Goal: Transaction & Acquisition: Purchase product/service

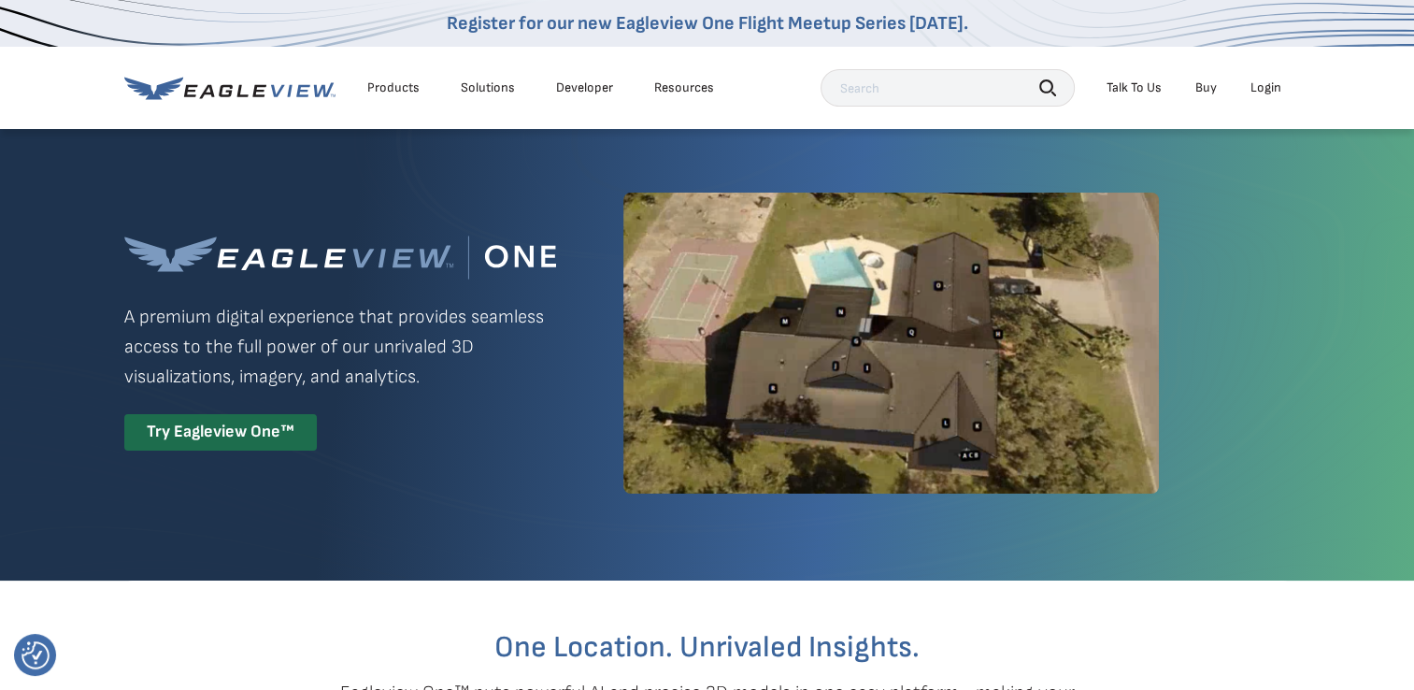
click at [403, 84] on div "Products" at bounding box center [393, 87] width 52 height 17
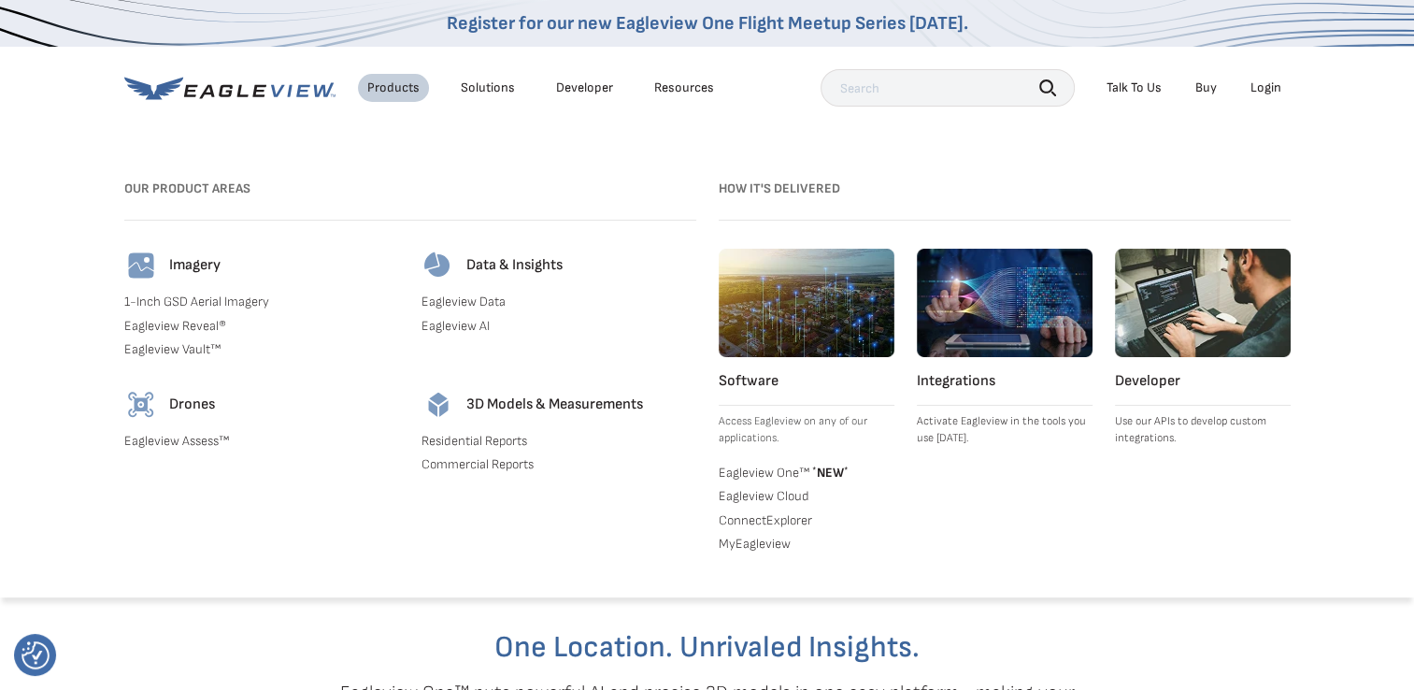
click at [487, 439] on link "Residential Reports" at bounding box center [559, 441] width 275 height 17
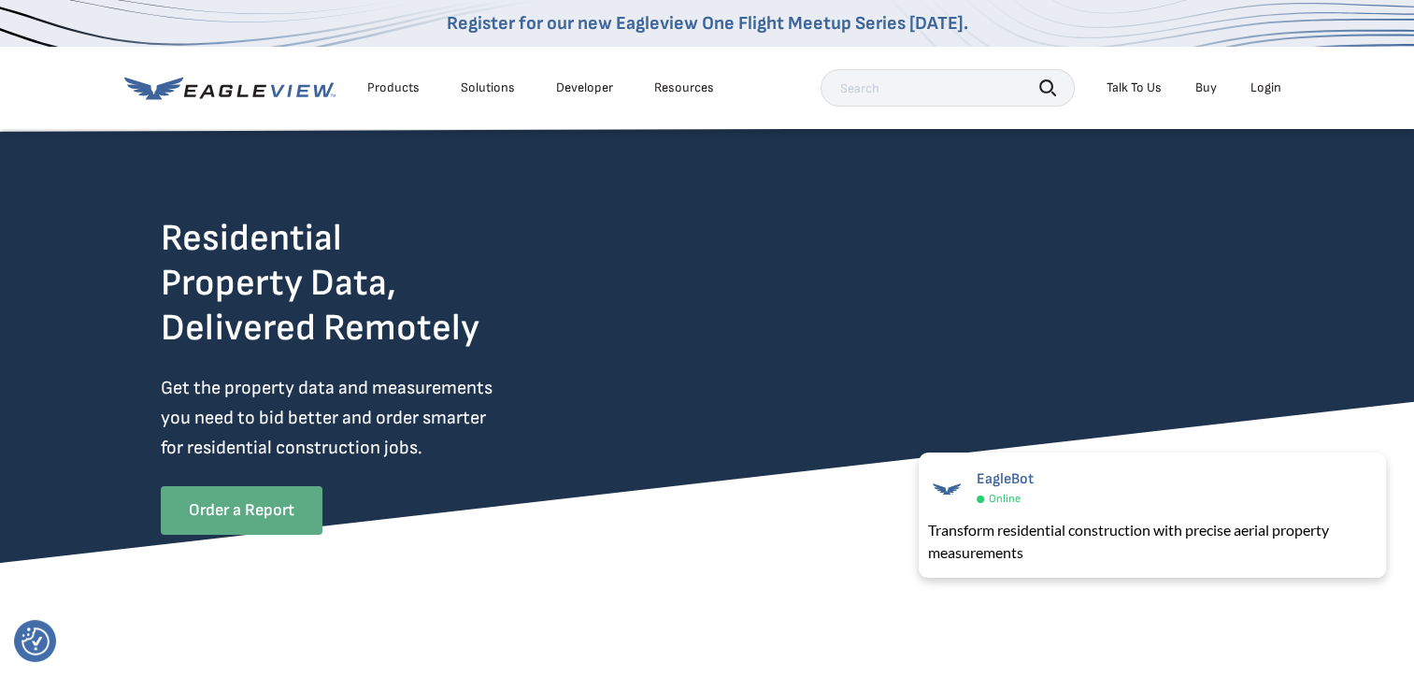
click at [237, 512] on link "Order a Report" at bounding box center [242, 510] width 162 height 49
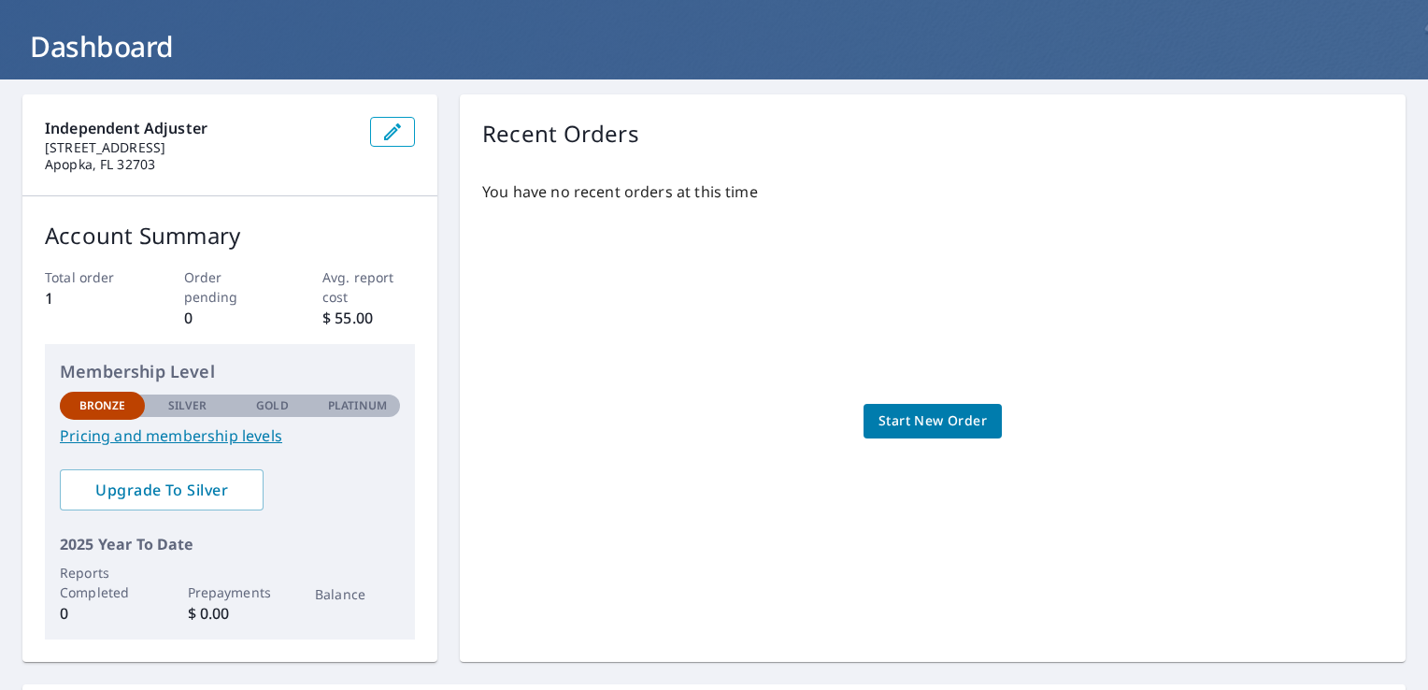
scroll to position [278, 0]
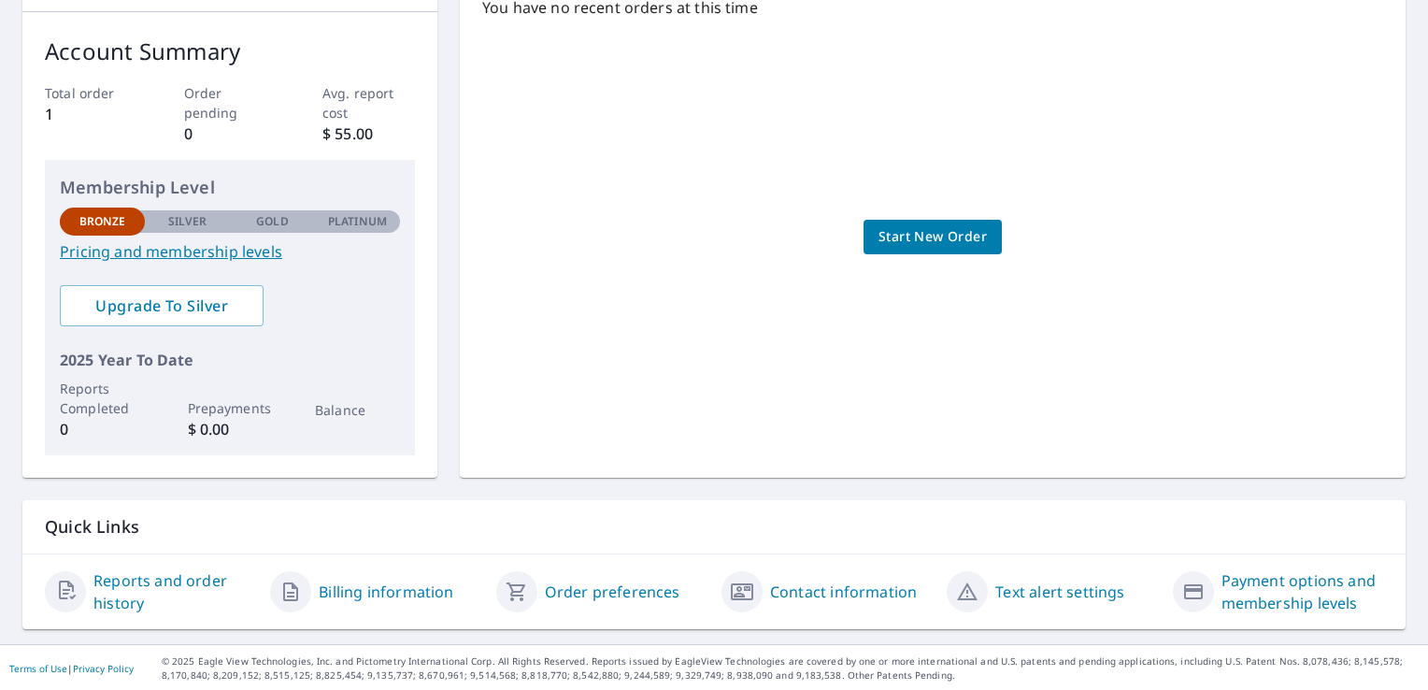
click at [180, 220] on p "Silver" at bounding box center [187, 221] width 39 height 17
click at [185, 252] on link "Pricing and membership levels" at bounding box center [230, 251] width 340 height 22
click at [897, 226] on span "Start New Order" at bounding box center [933, 236] width 108 height 23
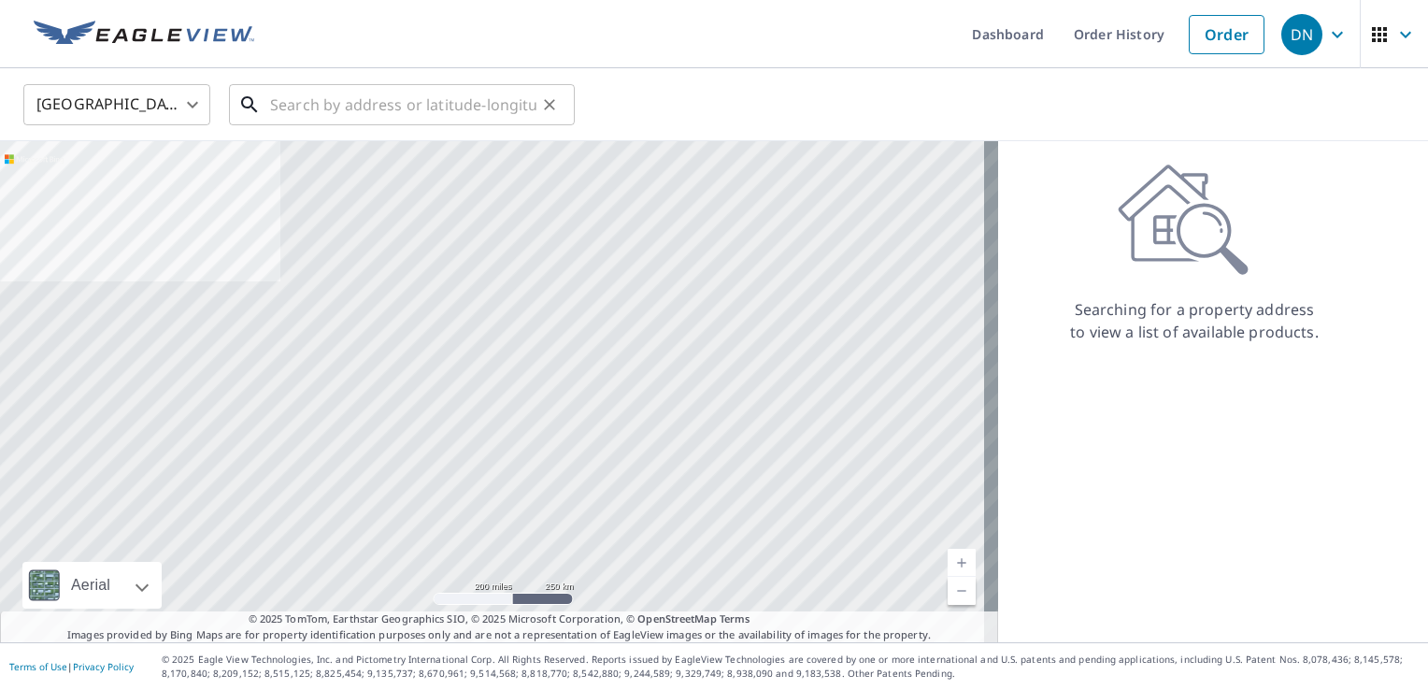
click at [319, 104] on input "text" at bounding box center [403, 105] width 266 height 52
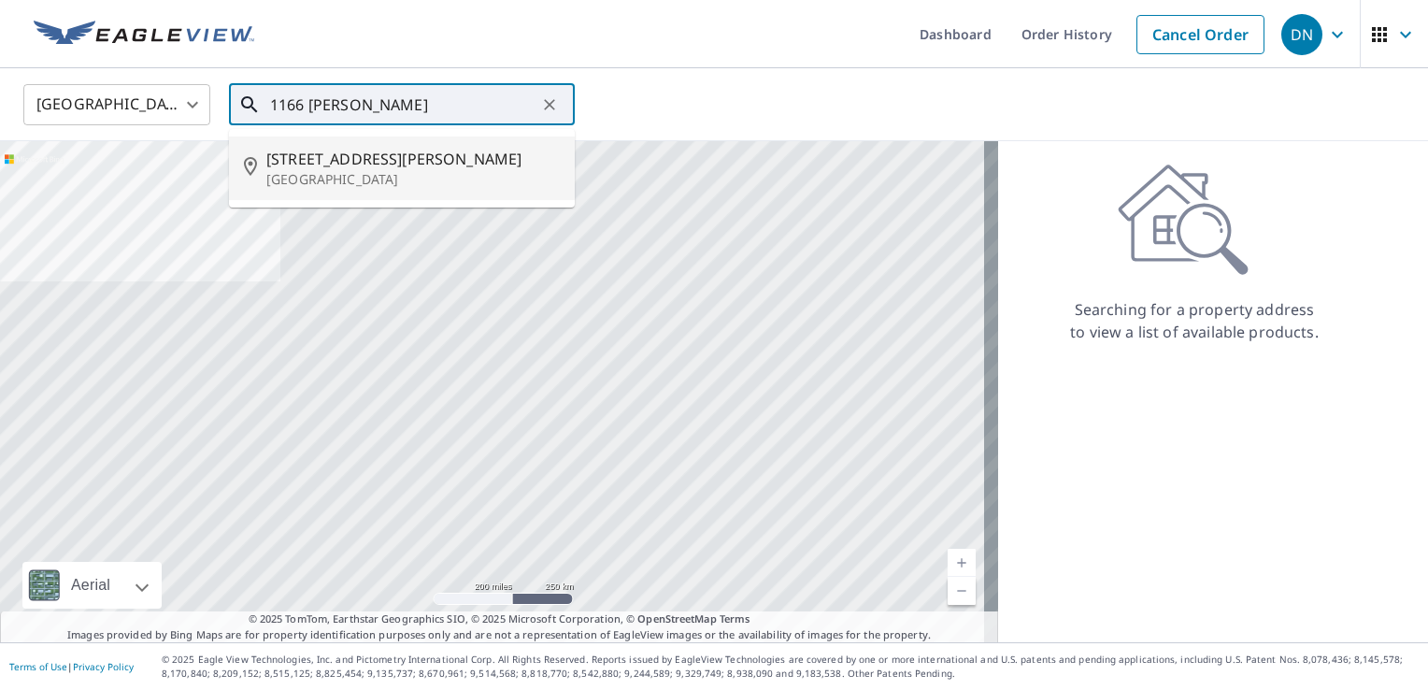
click at [389, 154] on span "[STREET_ADDRESS][PERSON_NAME]" at bounding box center [412, 159] width 293 height 22
type input "[STREET_ADDRESS][PERSON_NAME][PERSON_NAME]"
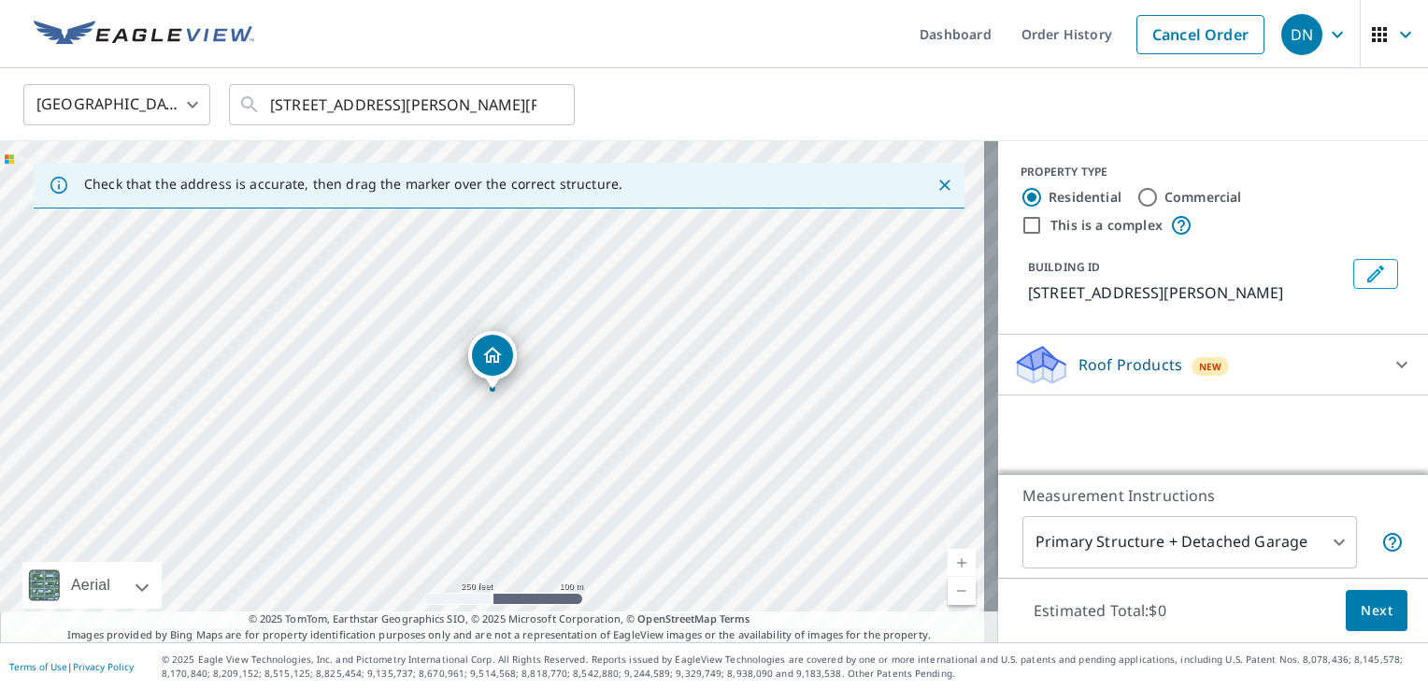
click at [493, 391] on div at bounding box center [492, 388] width 7 height 7
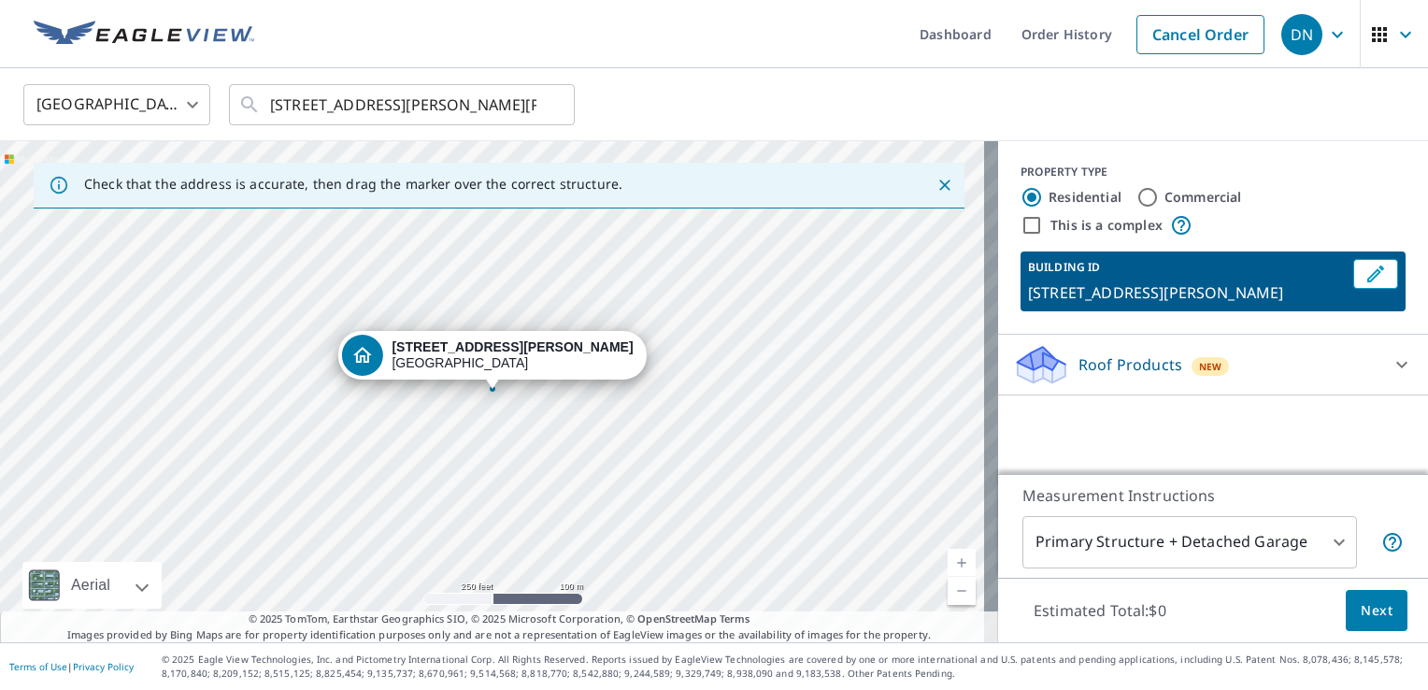
click at [1294, 375] on div "Roof Products New" at bounding box center [1196, 365] width 366 height 44
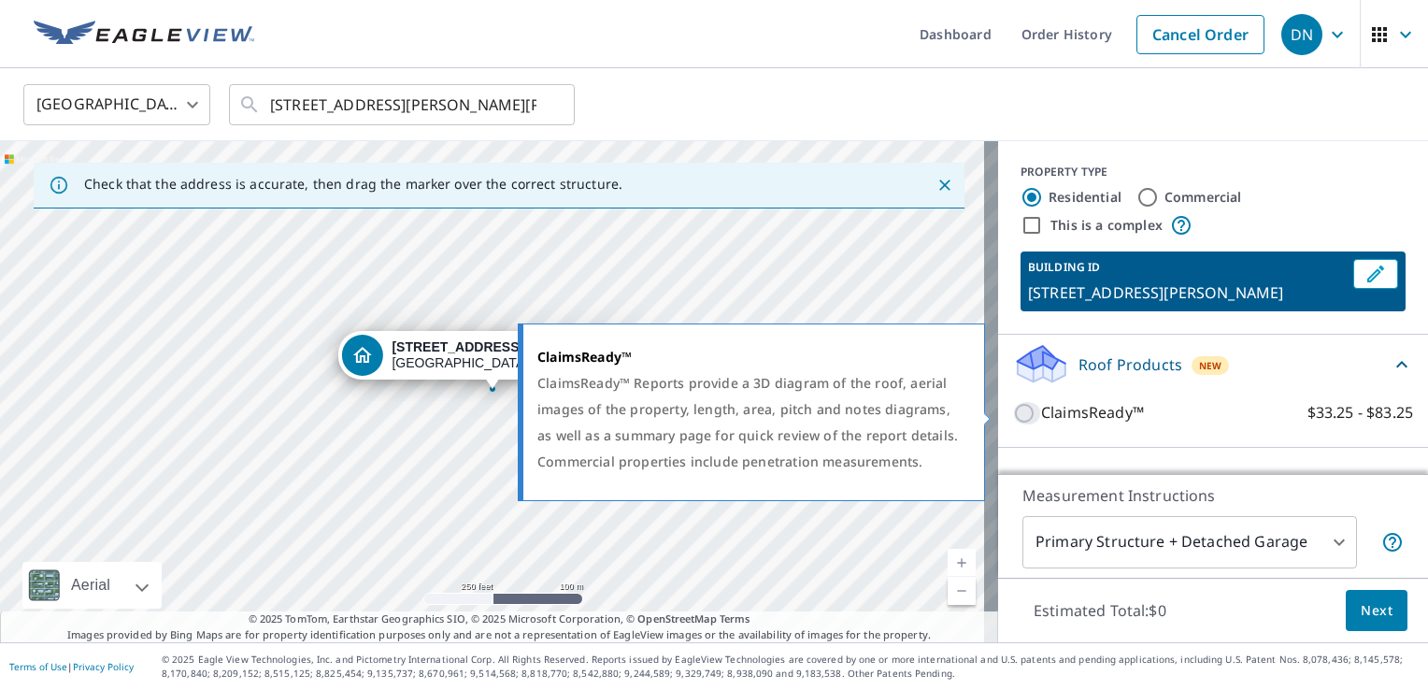
click at [1013, 411] on input "ClaimsReady™ $33.25 - $83.25" at bounding box center [1027, 413] width 28 height 22
checkbox input "true"
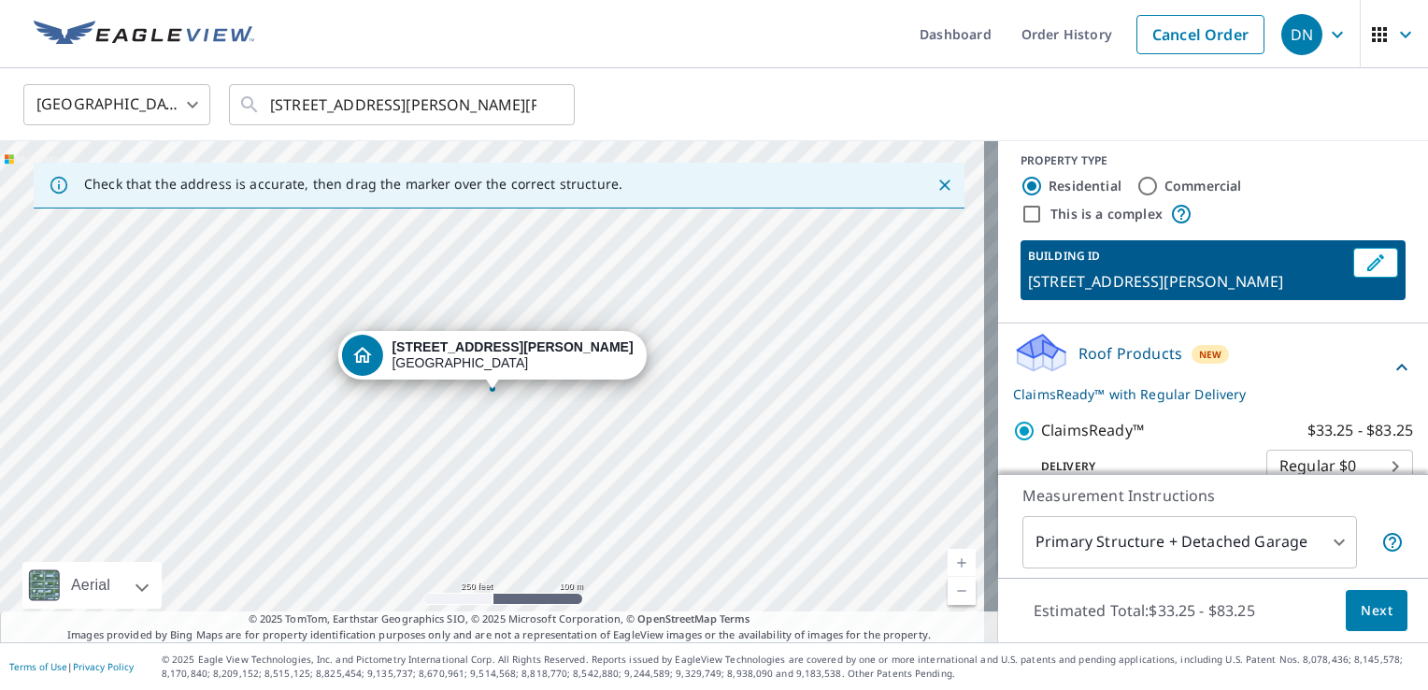
scroll to position [42, 0]
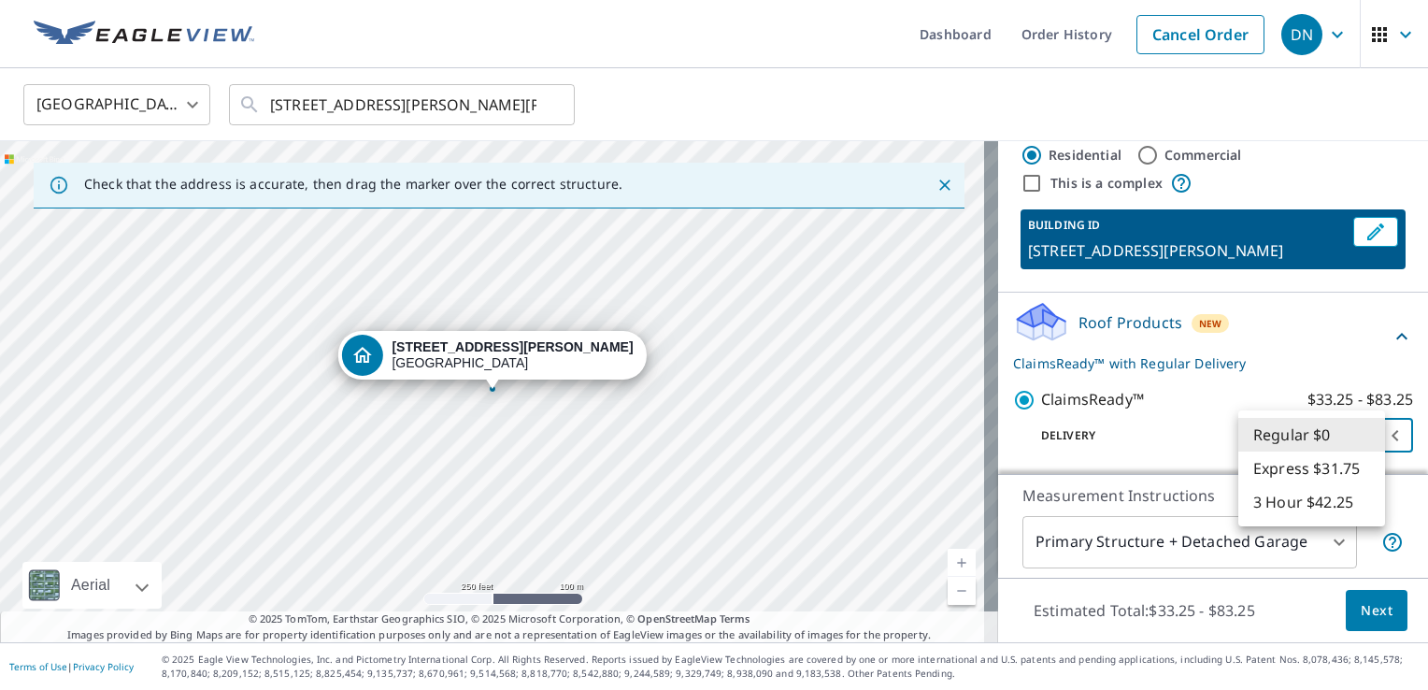
click at [1291, 442] on body "DN DN Dashboard Order History Cancel Order DN United States [GEOGRAPHIC_DATA] ​…" at bounding box center [714, 345] width 1428 height 690
click at [1291, 442] on li "Regular $0" at bounding box center [1311, 435] width 147 height 34
click at [1180, 438] on p "Delivery" at bounding box center [1139, 435] width 253 height 17
click at [1137, 537] on body "DN DN Dashboard Order History Cancel Order DN United States [GEOGRAPHIC_DATA] ​…" at bounding box center [714, 345] width 1428 height 690
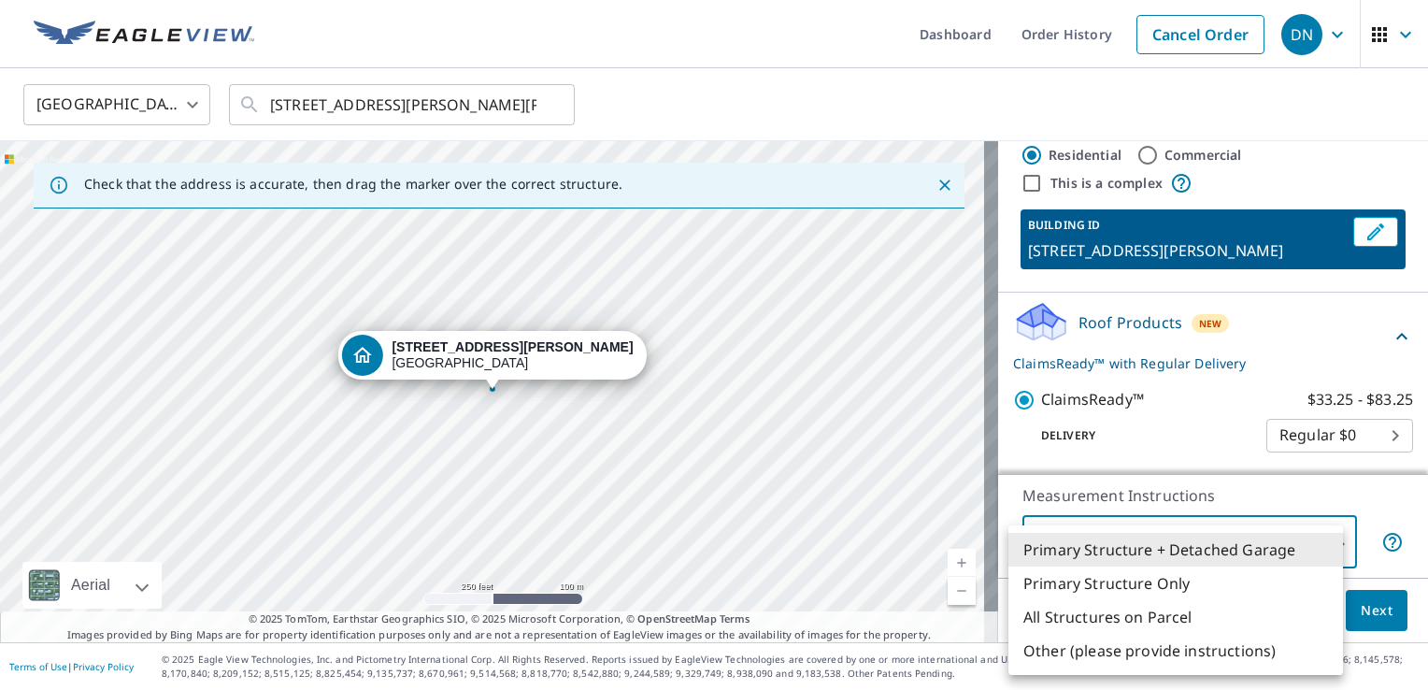
click at [1137, 579] on li "Primary Structure Only" at bounding box center [1175, 583] width 335 height 34
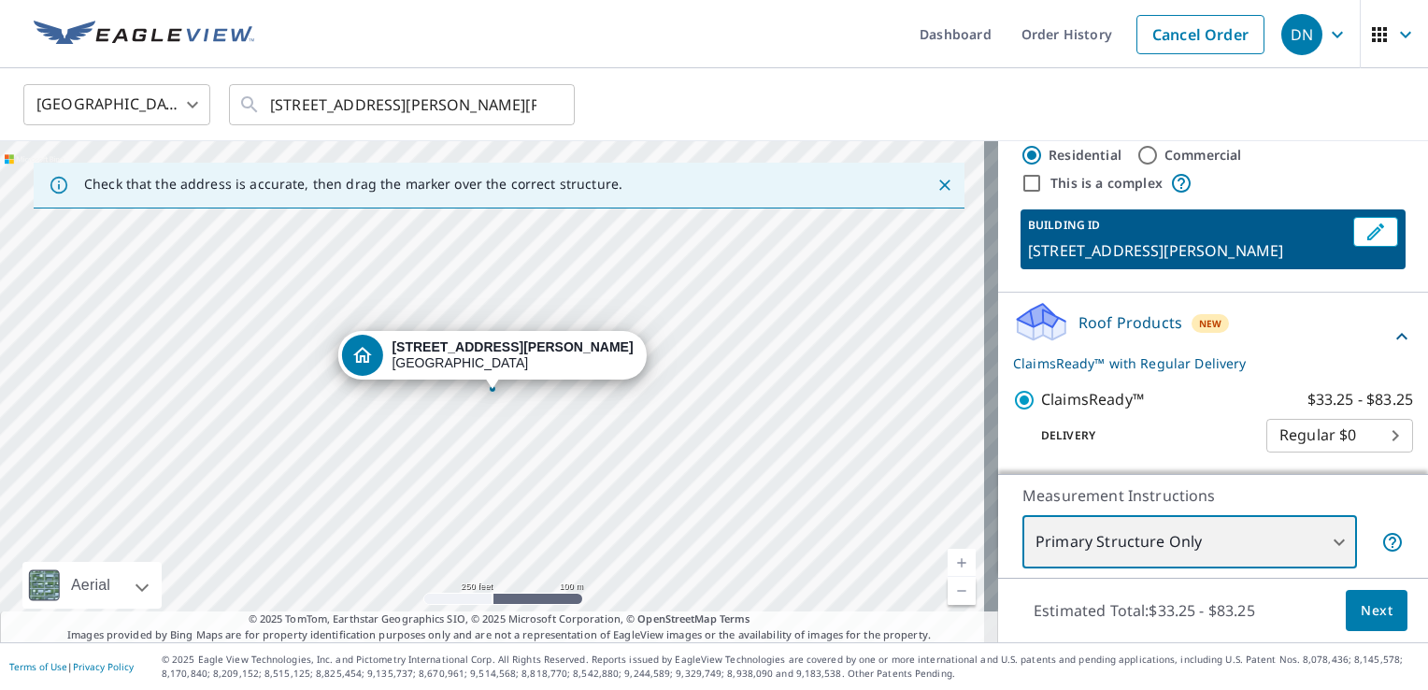
type input "2"
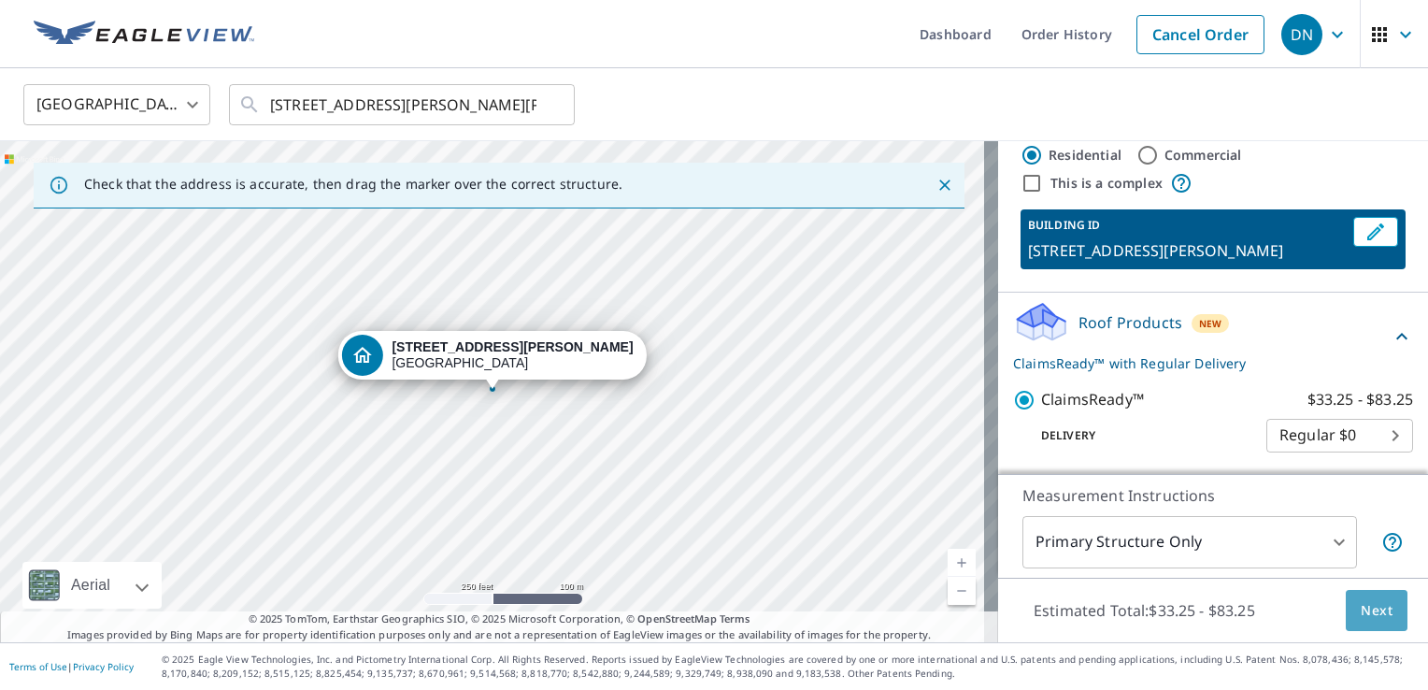
click at [1361, 605] on span "Next" at bounding box center [1377, 610] width 32 height 23
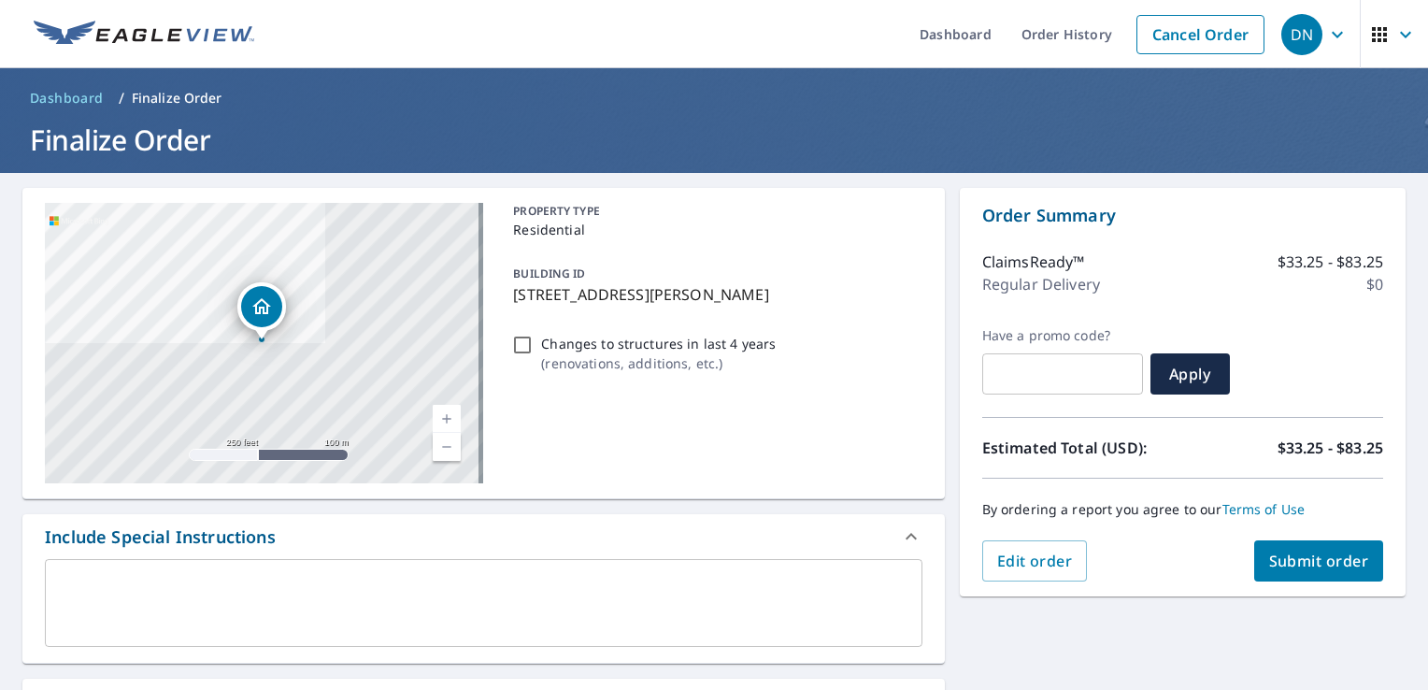
click at [1004, 372] on input "text" at bounding box center [1062, 374] width 161 height 52
paste input "COUPON25"
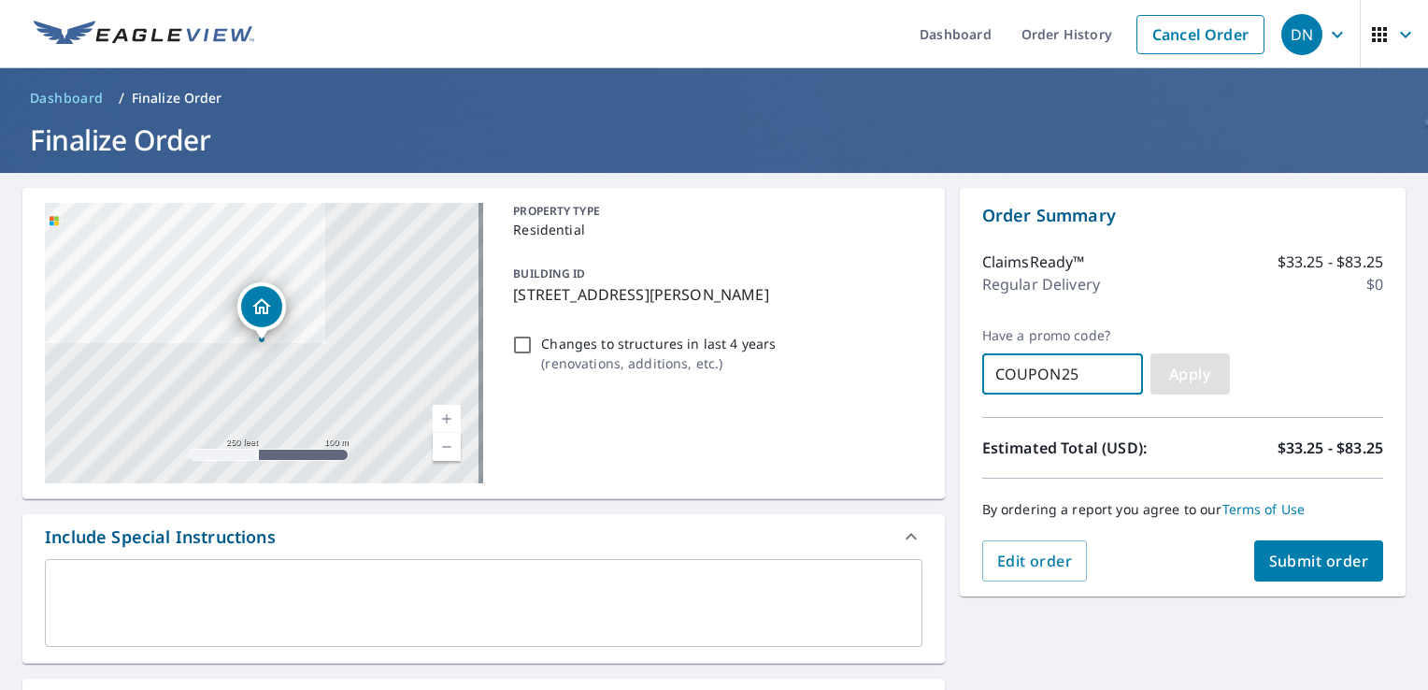
type input "COUPON25"
click at [1172, 369] on span "Apply" at bounding box center [1191, 374] width 50 height 21
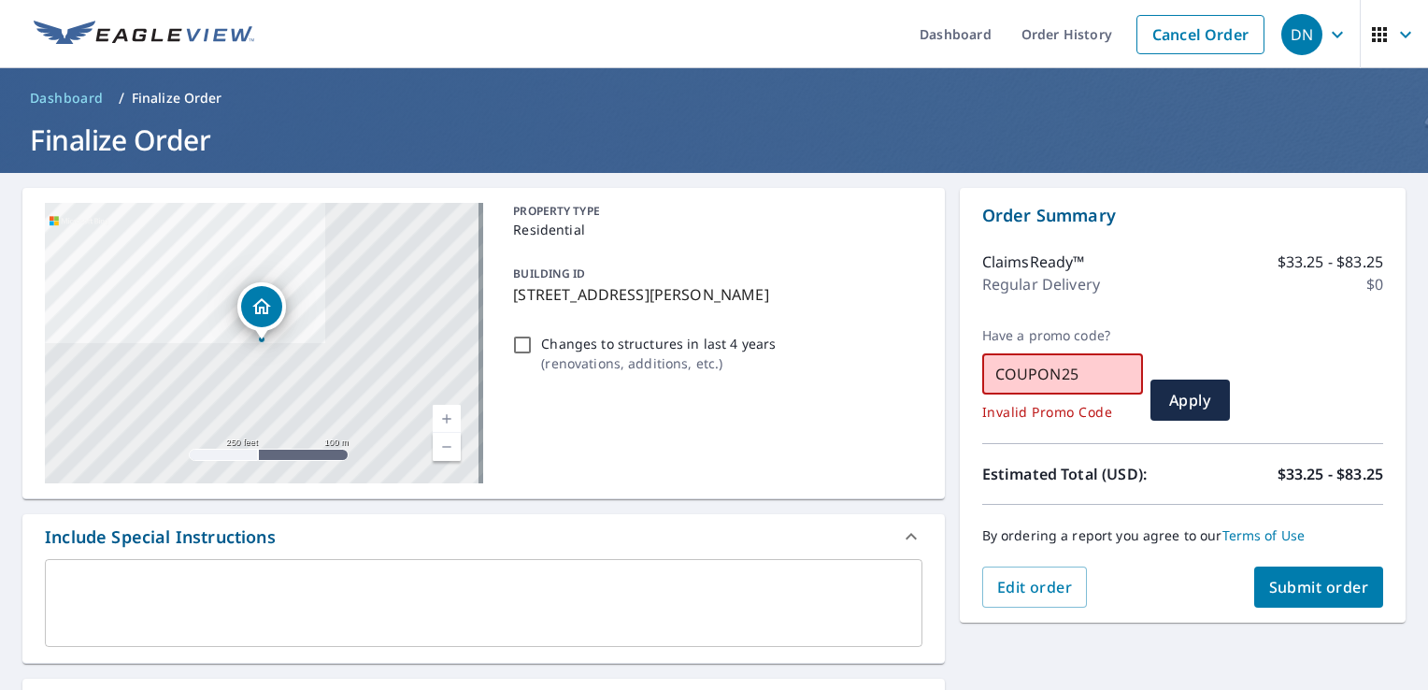
drag, startPoint x: 1084, startPoint y: 376, endPoint x: 880, endPoint y: 376, distance: 203.8
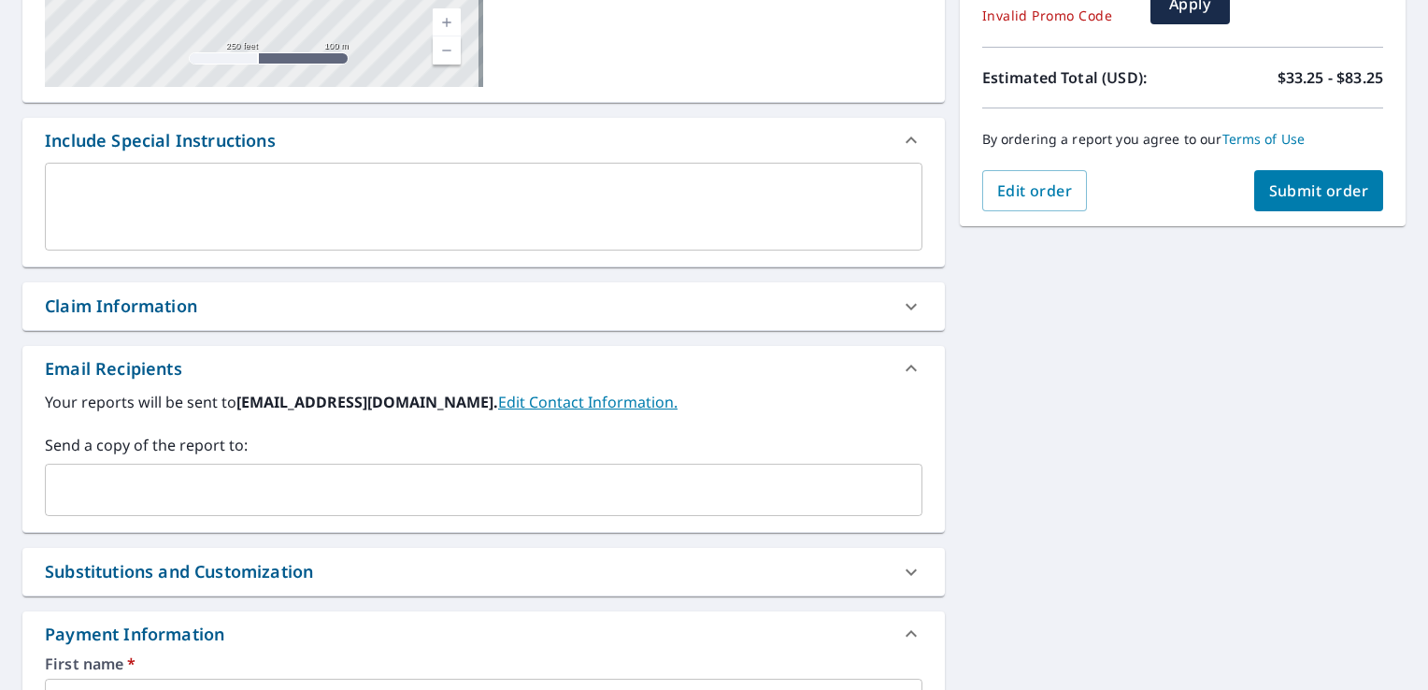
scroll to position [467, 0]
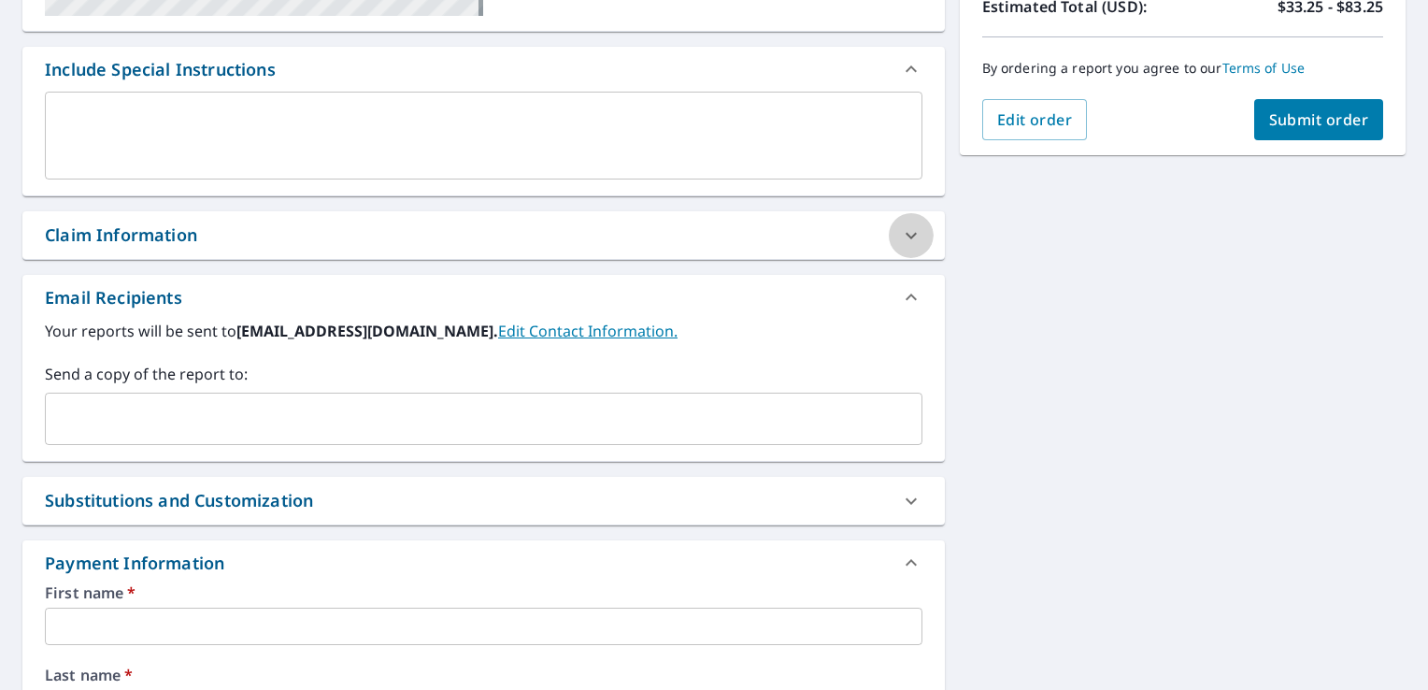
click at [889, 239] on div at bounding box center [911, 235] width 45 height 45
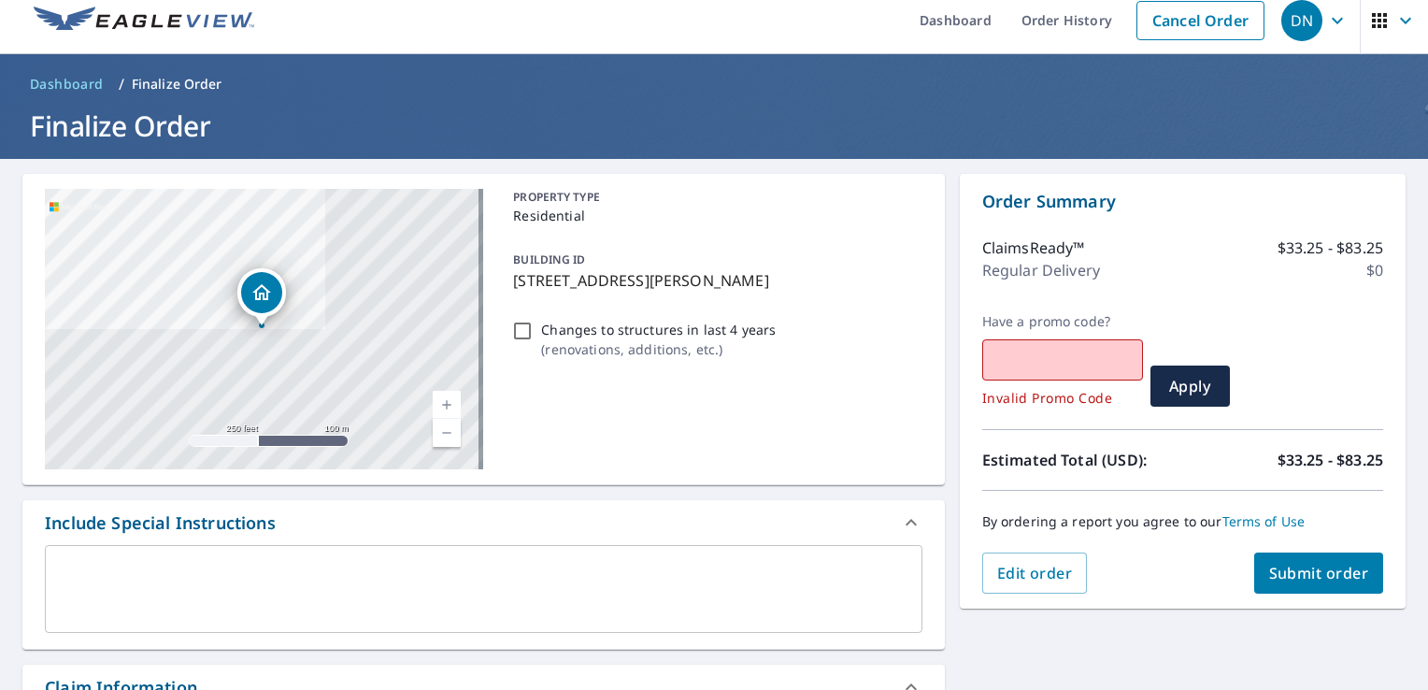
scroll to position [0, 0]
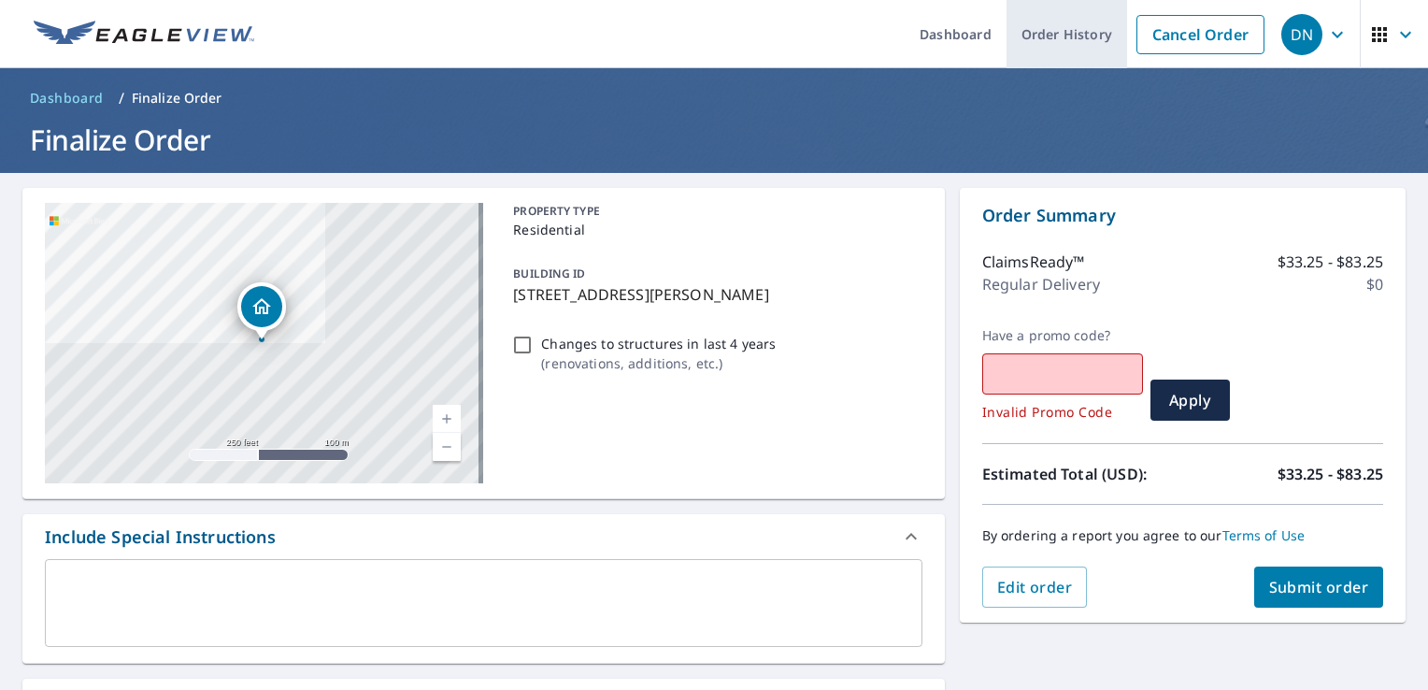
click at [1080, 34] on link "Order History" at bounding box center [1067, 34] width 121 height 68
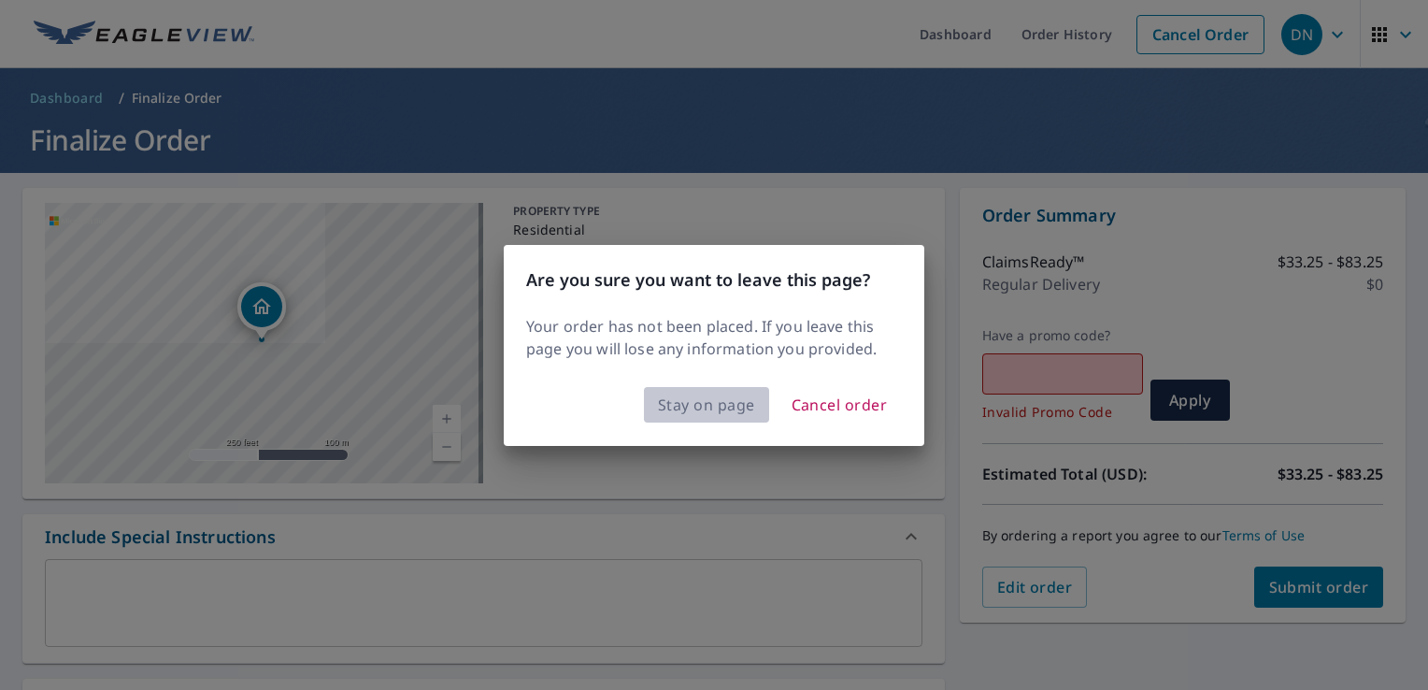
click at [701, 404] on span "Stay on page" at bounding box center [706, 405] width 97 height 26
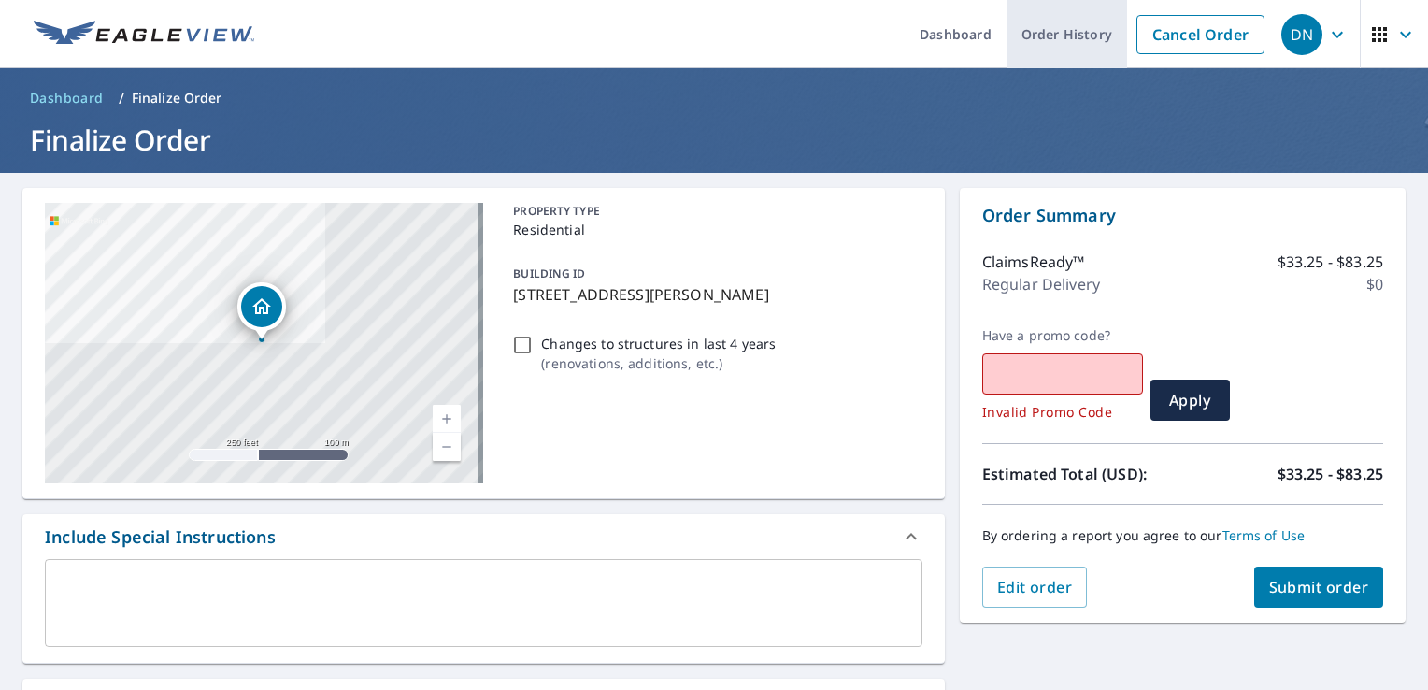
click at [1066, 35] on link "Order History" at bounding box center [1067, 34] width 121 height 68
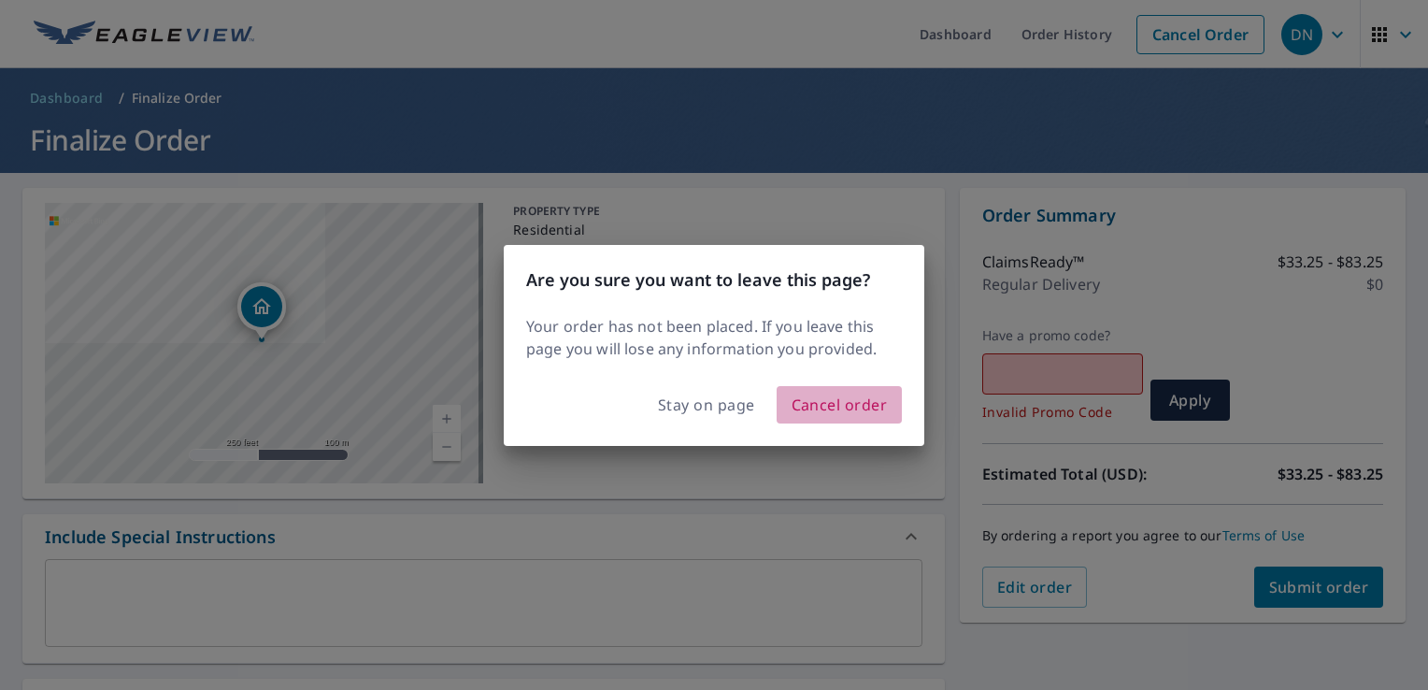
click at [849, 409] on span "Cancel order" at bounding box center [840, 405] width 96 height 26
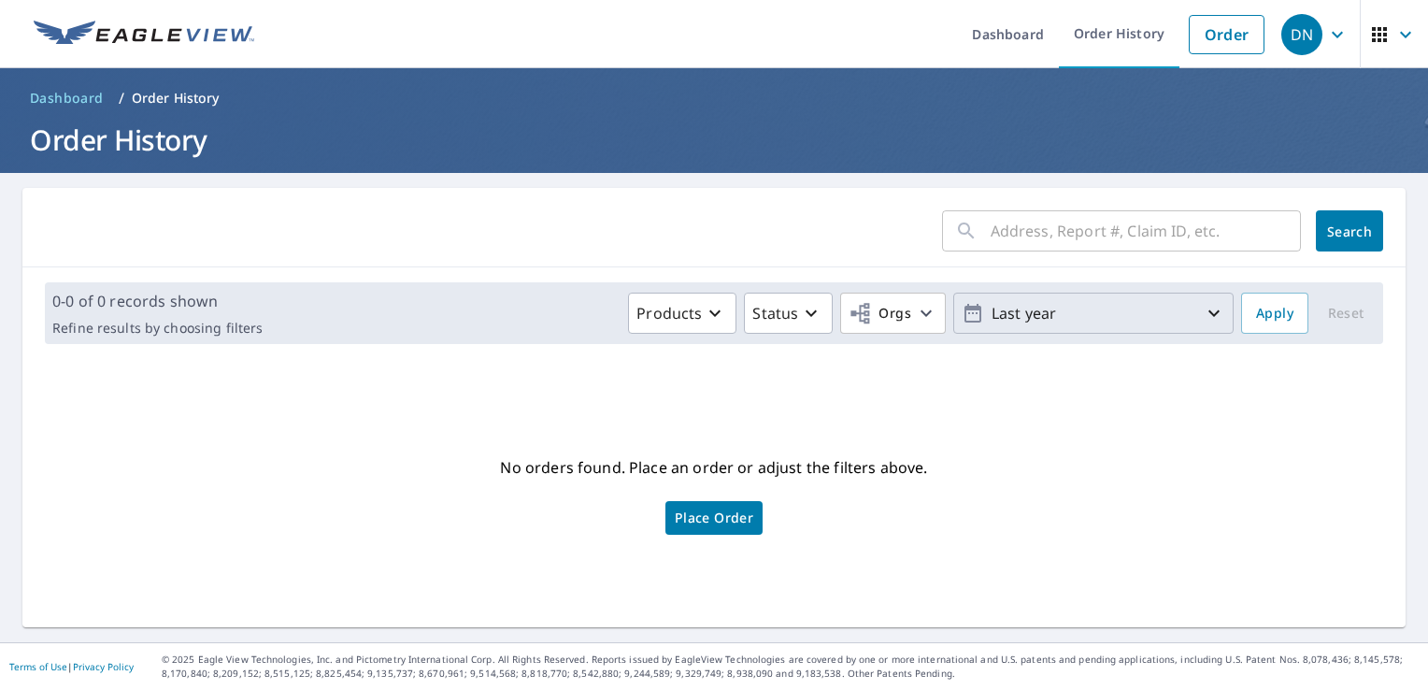
click at [1000, 310] on p "Last year" at bounding box center [1093, 313] width 219 height 33
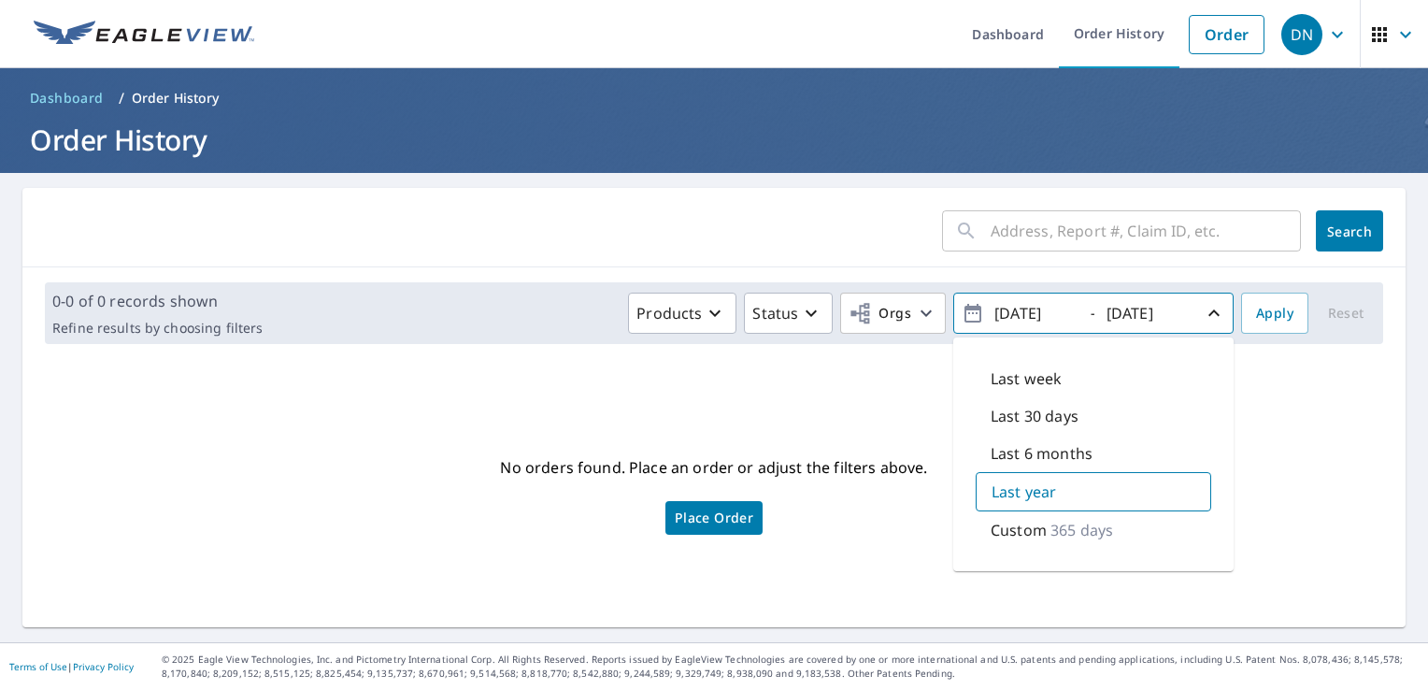
click at [1017, 533] on p "Custom" at bounding box center [1019, 530] width 56 height 22
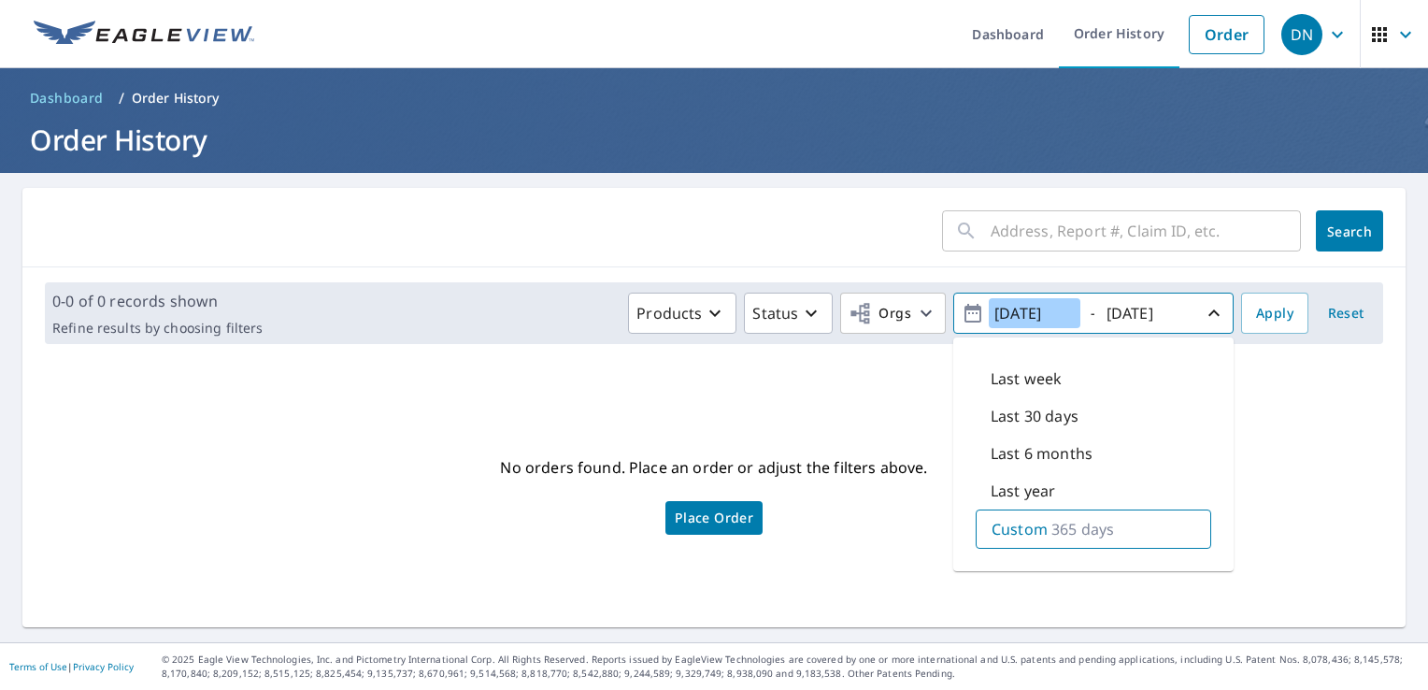
click at [1051, 319] on input "[DATE]" at bounding box center [1035, 313] width 92 height 30
click at [381, 394] on div "No orders found. Place an order or adjust the filters above. Place Order" at bounding box center [713, 493] width 1353 height 238
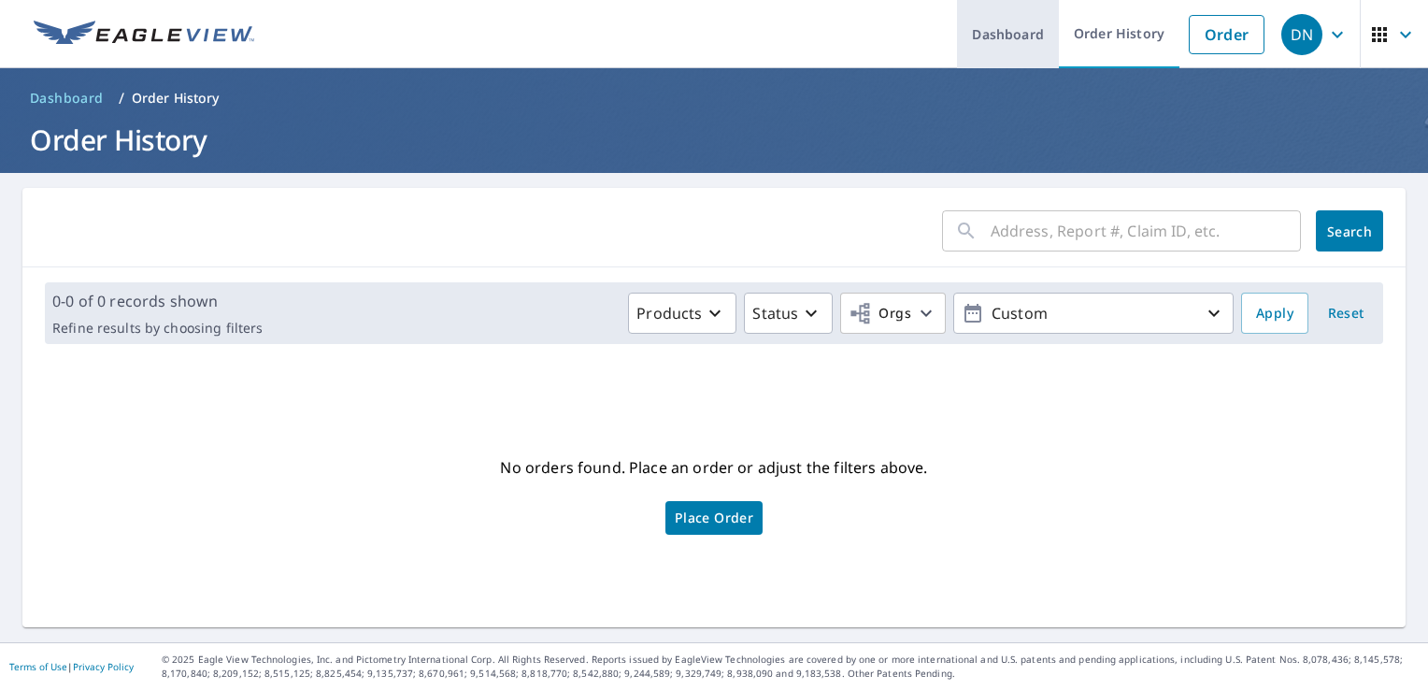
click at [998, 33] on link "Dashboard" at bounding box center [1008, 34] width 102 height 68
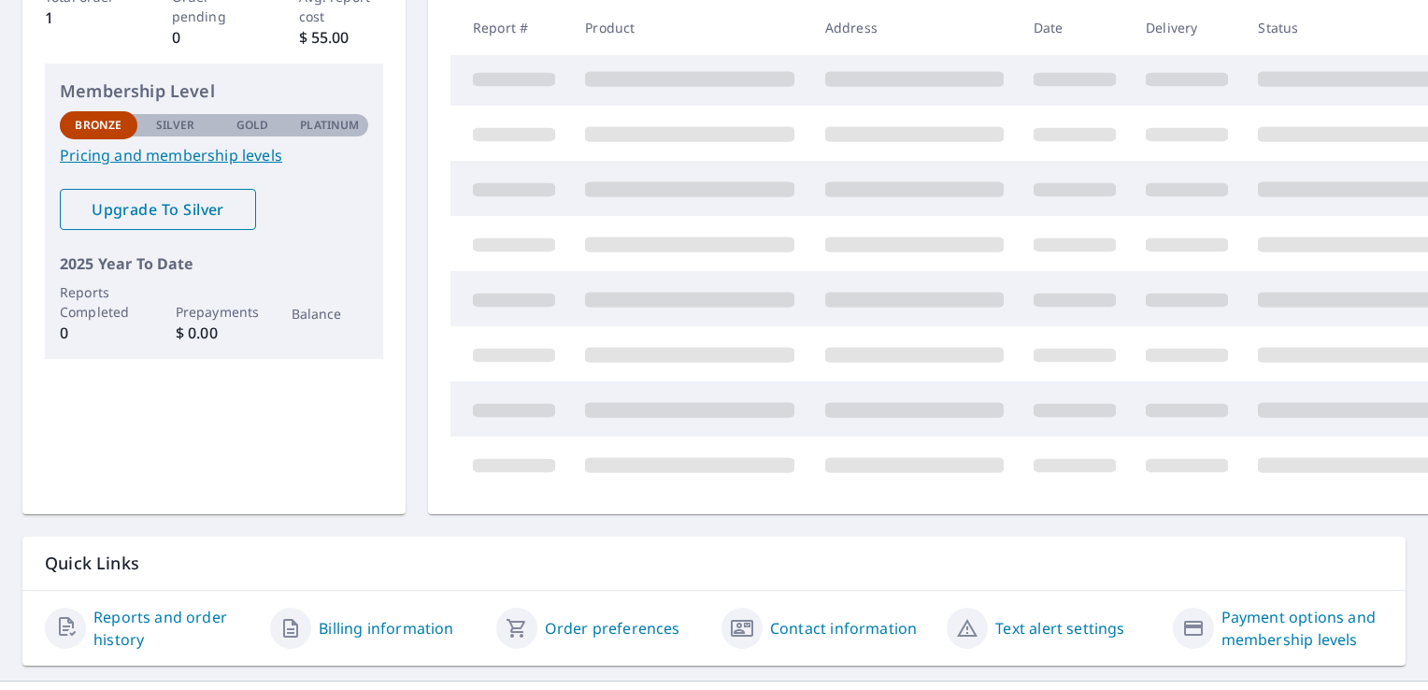
scroll to position [278, 0]
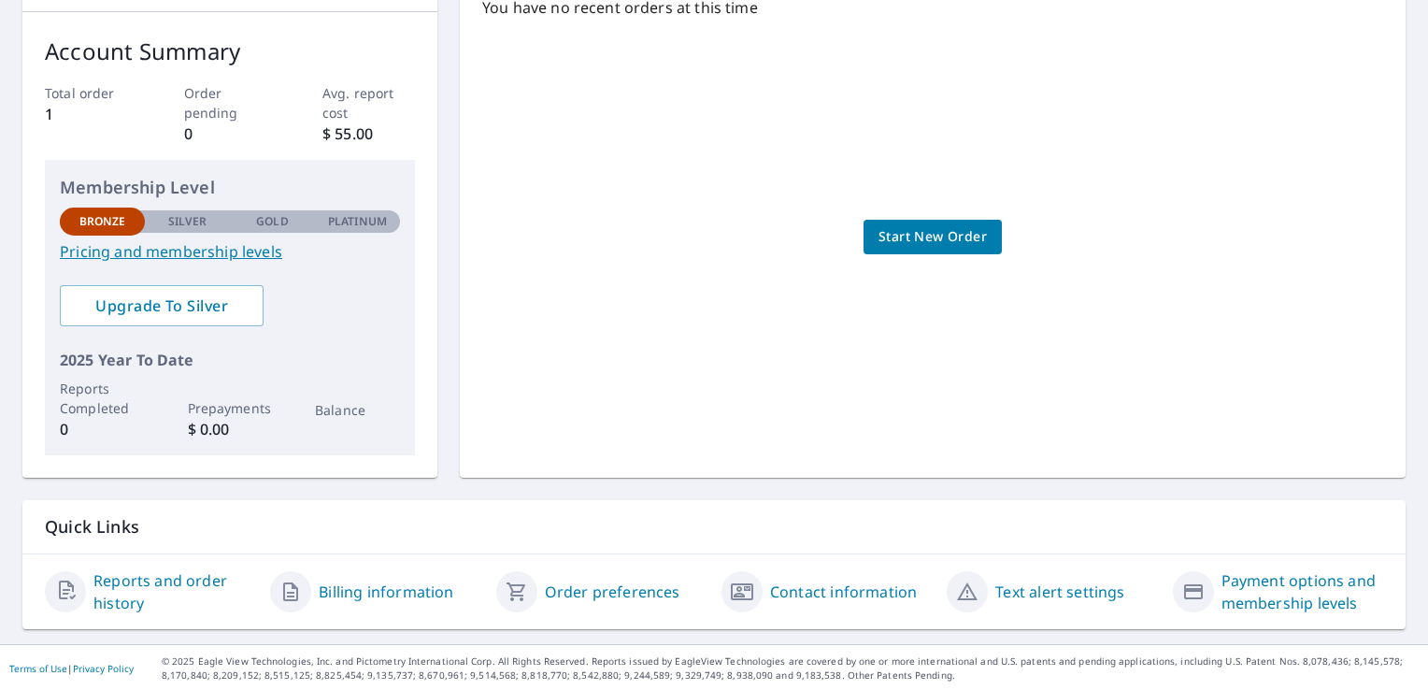
click at [167, 579] on link "Reports and order history" at bounding box center [174, 591] width 162 height 45
